Goal: Find specific page/section: Find specific page/section

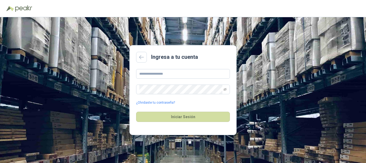
type input "**********"
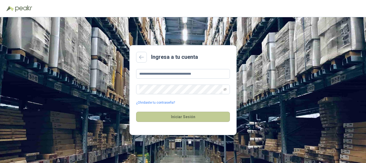
click at [189, 116] on button "Iniciar Sesión" at bounding box center [183, 117] width 94 height 10
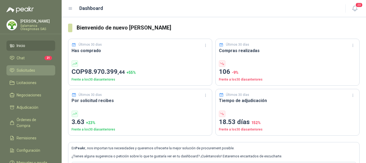
click at [37, 69] on li "Solicitudes" at bounding box center [31, 70] width 42 height 6
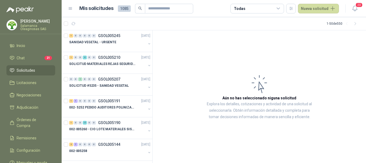
click at [29, 23] on p "[PERSON_NAME]" at bounding box center [37, 21] width 35 height 4
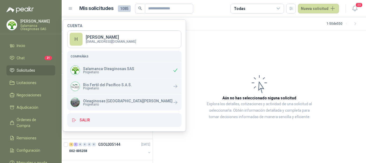
click at [197, 52] on article "Aún no has seleccionado niguna solicitud Explora los detalles, cotizaciones y a…" at bounding box center [259, 96] width 213 height 133
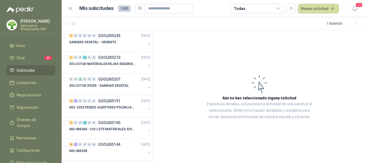
click at [37, 23] on div "[PERSON_NAME] Salamanca Oleaginosas SAS" at bounding box center [37, 24] width 35 height 11
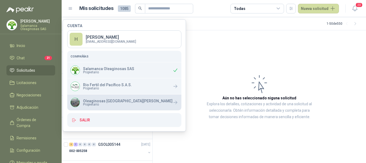
click at [95, 100] on p "Oleaginosas [GEOGRAPHIC_DATA][PERSON_NAME]" at bounding box center [128, 101] width 90 height 4
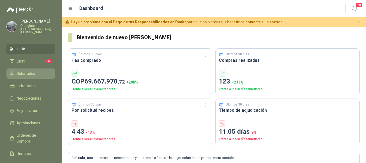
click at [36, 68] on link "Solicitudes" at bounding box center [30, 73] width 49 height 10
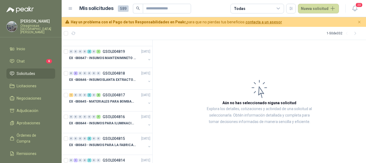
scroll to position [375, 0]
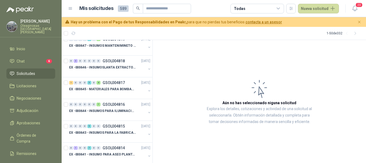
click at [112, 90] on p "EX -000645 - MATERIALES PARA BOMBAS STANDBY PLANTA" at bounding box center [102, 89] width 67 height 5
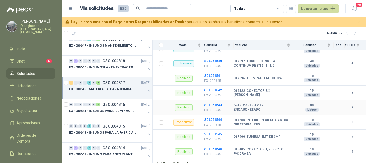
scroll to position [164, 0]
click at [213, 117] on b "SOL051544" at bounding box center [213, 119] width 18 height 4
